Goal: Book appointment/travel/reservation

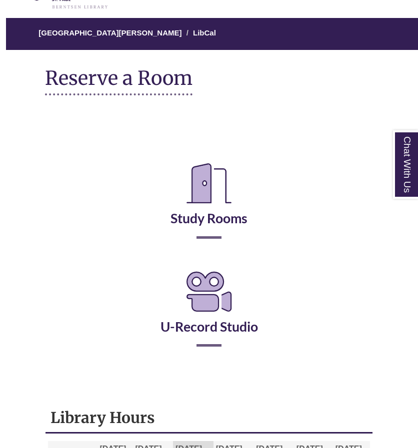
scroll to position [71, 0]
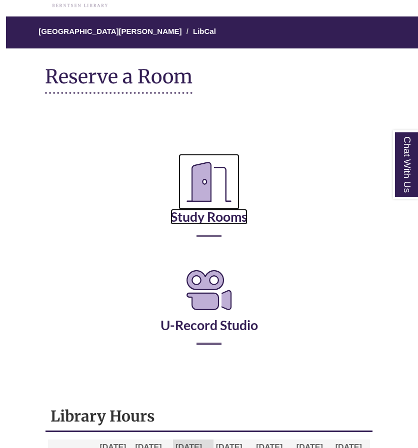
click at [207, 208] on icon "Reserve a Room" at bounding box center [208, 182] width 61 height 56
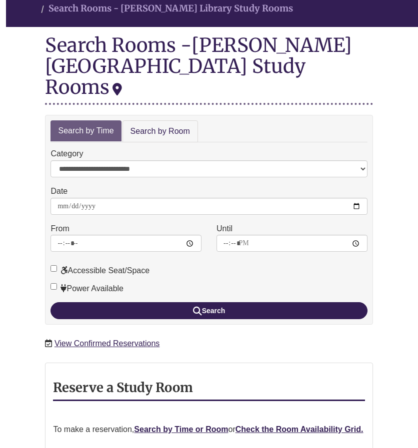
scroll to position [108, 0]
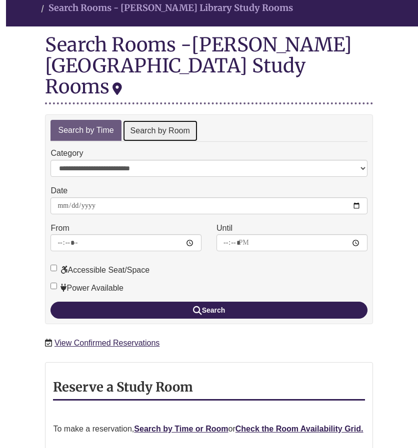
click at [151, 120] on link "Search by Room" at bounding box center [159, 131] width 75 height 22
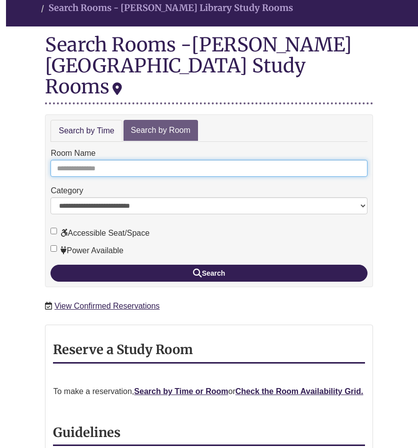
click at [98, 160] on input "Room Name" at bounding box center [208, 168] width 316 height 17
type input "*"
click at [50, 265] on button "Search" at bounding box center [208, 273] width 316 height 17
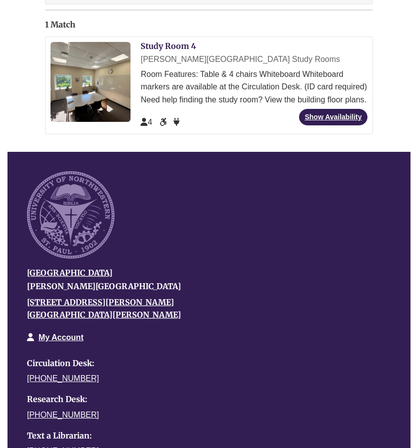
scroll to position [411, 0]
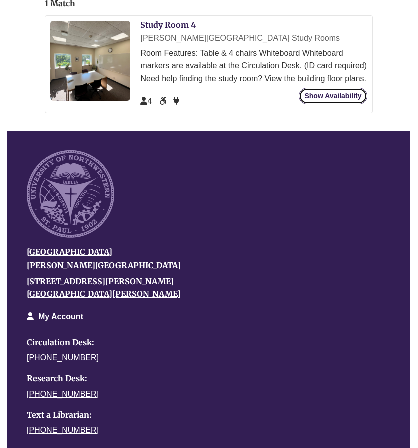
click at [310, 88] on link "Show Availability" at bounding box center [333, 96] width 68 height 16
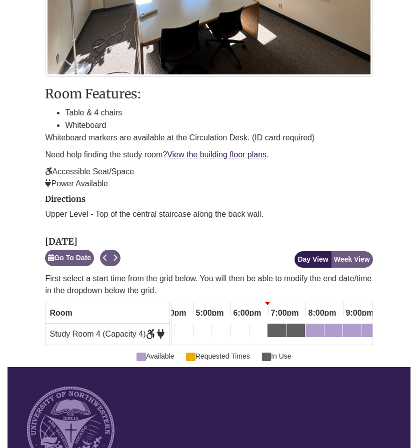
click at [212, 387] on div at bounding box center [201, 430] width 364 height 87
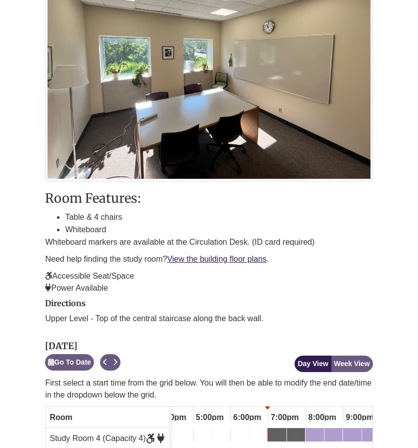
scroll to position [287, 0]
